Goal: Information Seeking & Learning: Learn about a topic

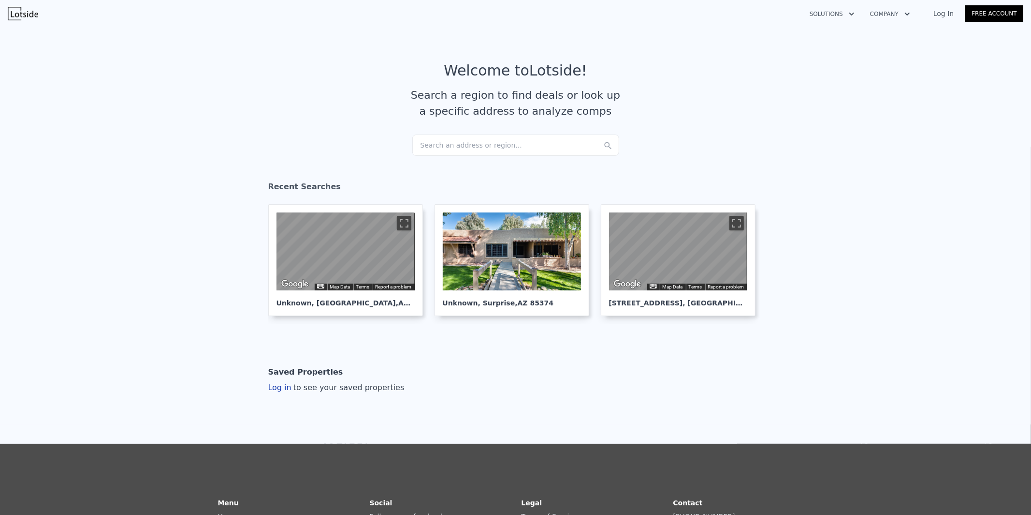
click at [510, 145] on div "Search an address or region..." at bounding box center [515, 144] width 207 height 21
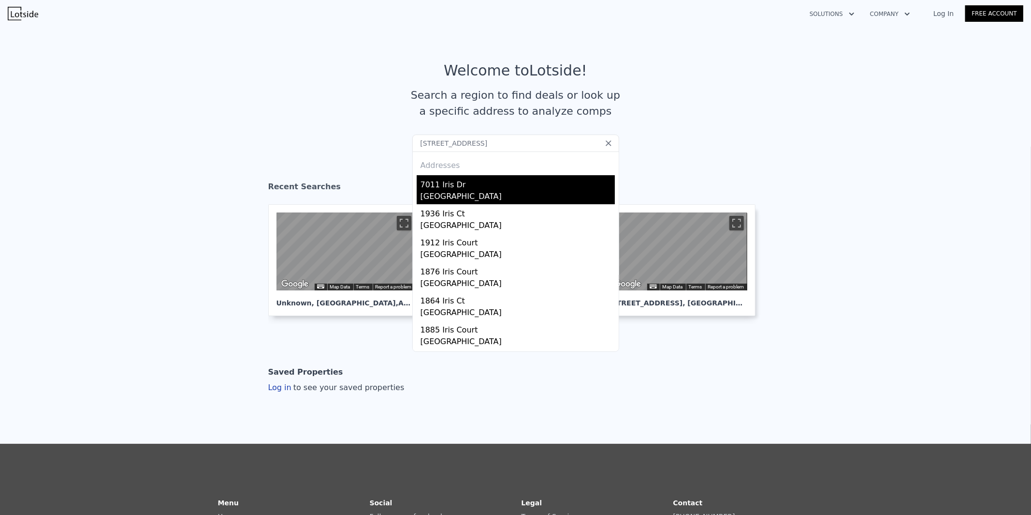
type input "[STREET_ADDRESS]"
click at [529, 190] on div "7011 Iris Dr" at bounding box center [518, 182] width 194 height 15
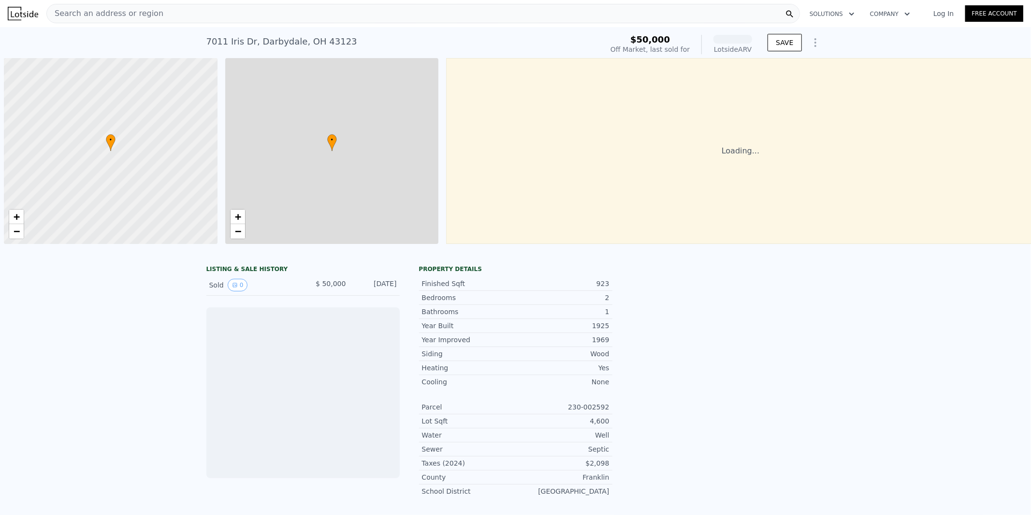
scroll to position [0, 3]
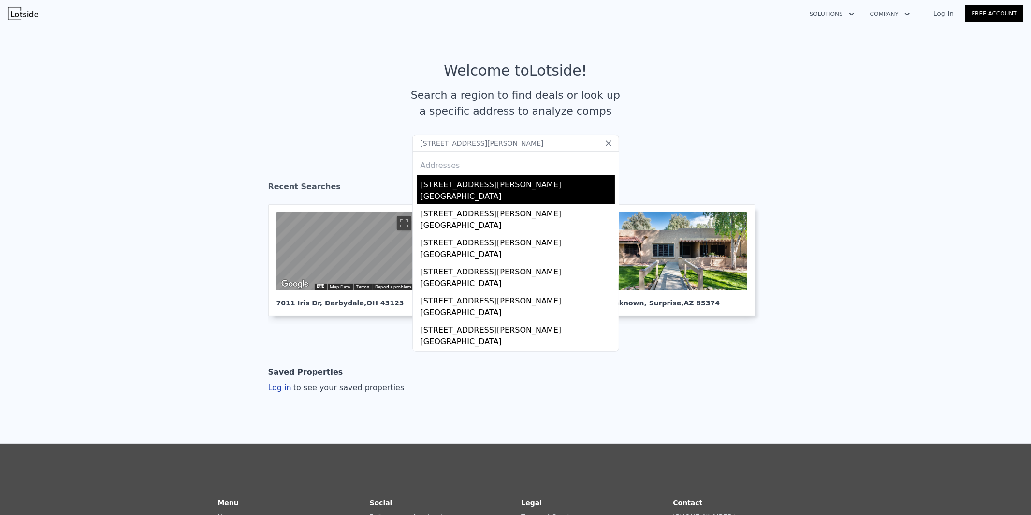
type input "[STREET_ADDRESS][PERSON_NAME]"
click at [484, 194] on div "Garfield Heights, OH 44125" at bounding box center [518, 198] width 194 height 14
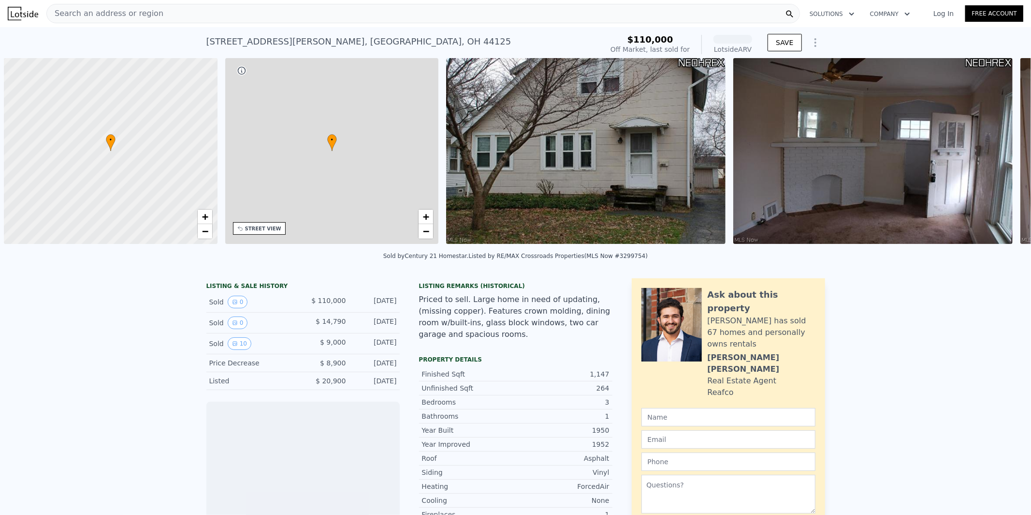
scroll to position [0, 3]
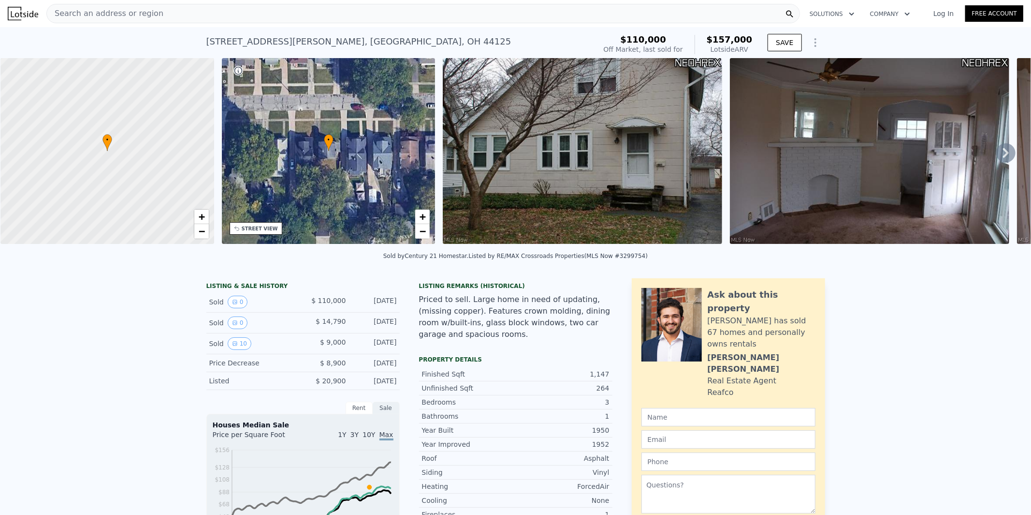
click at [717, 15] on div "Search an address or region" at bounding box center [423, 13] width 754 height 19
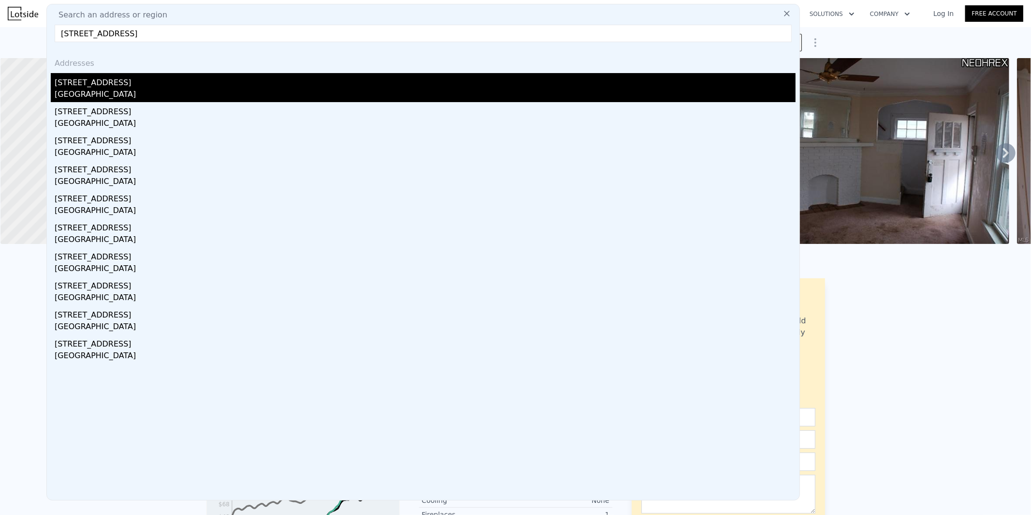
type input "16220 Helmsdale Rd, East Cleveland, OH 44112"
click at [131, 88] on div "East Cleveland, OH 44112" at bounding box center [425, 95] width 741 height 14
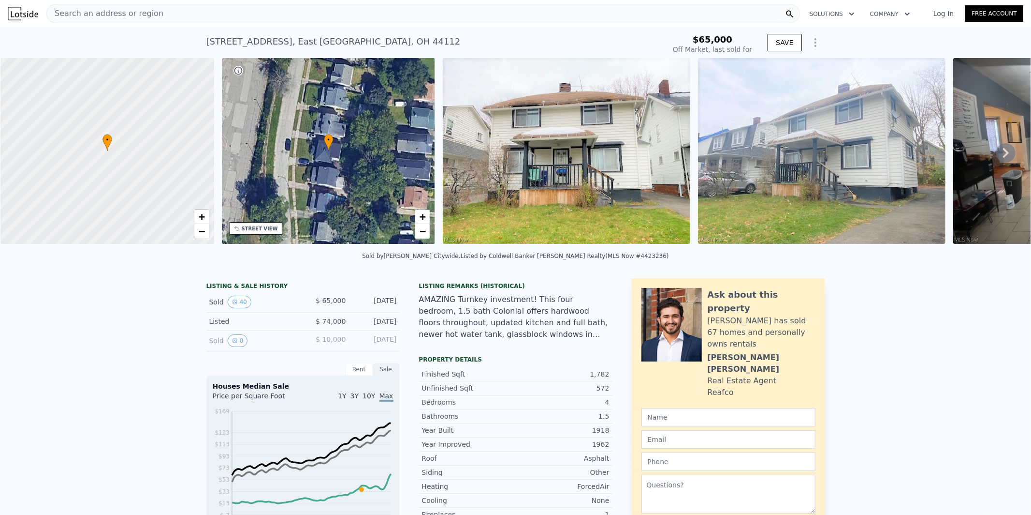
type input "$ 236,000"
type input "$ 151,864"
